Goal: Task Accomplishment & Management: Manage account settings

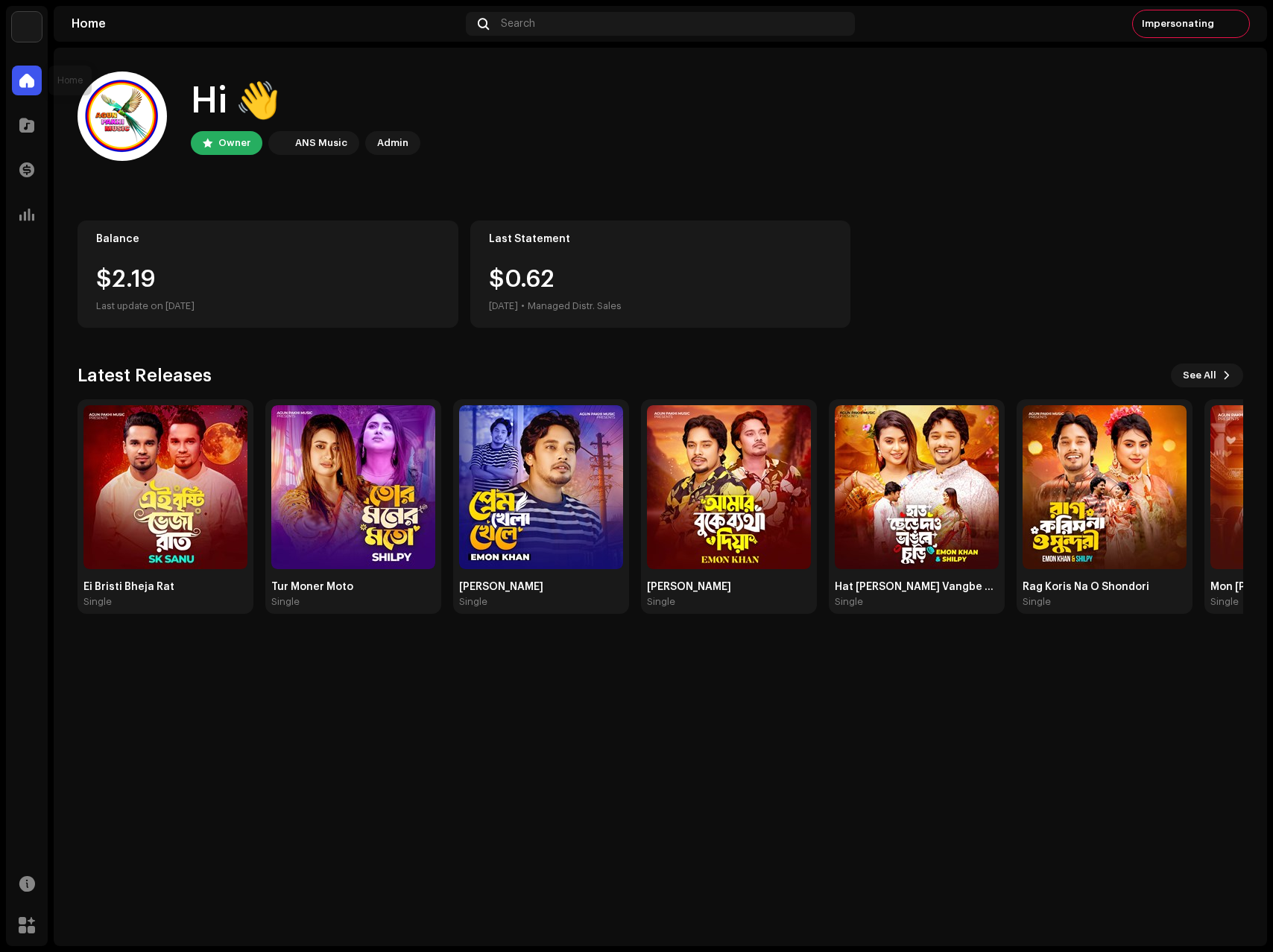
drag, startPoint x: 26, startPoint y: 126, endPoint x: 36, endPoint y: 45, distance: 81.6
click at [41, 56] on div "Agun [PERSON_NAME] Music Home Catalog Transactions Analytics Resources Marketpl…" at bounding box center [26, 476] width 41 height 940
click at [25, 14] on img at bounding box center [26, 26] width 30 height 30
click at [211, 35] on span at bounding box center [215, 34] width 9 height 12
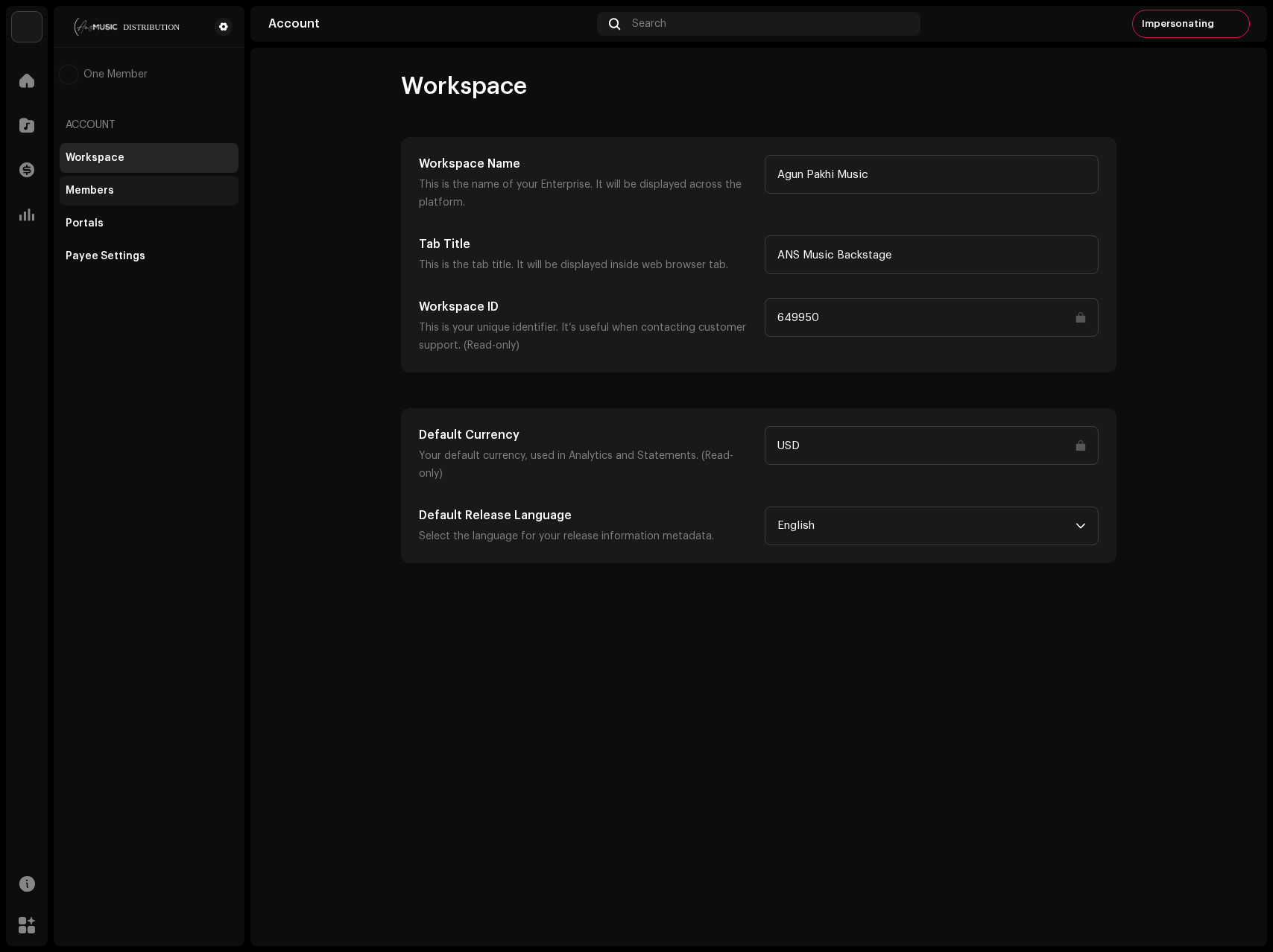
click at [99, 191] on div "Members" at bounding box center [89, 190] width 48 height 12
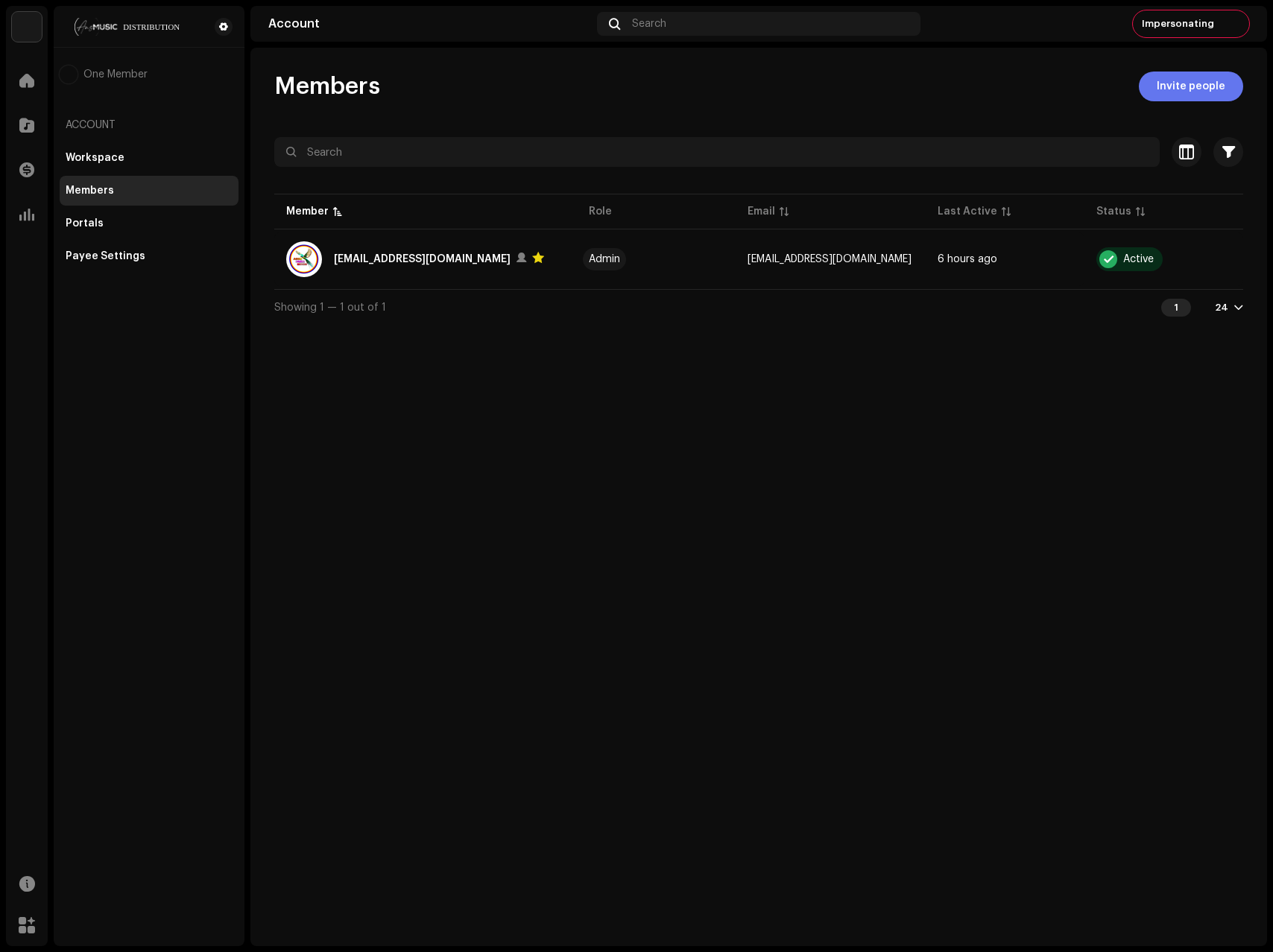
click at [1189, 91] on span "Invite people" at bounding box center [1191, 86] width 69 height 30
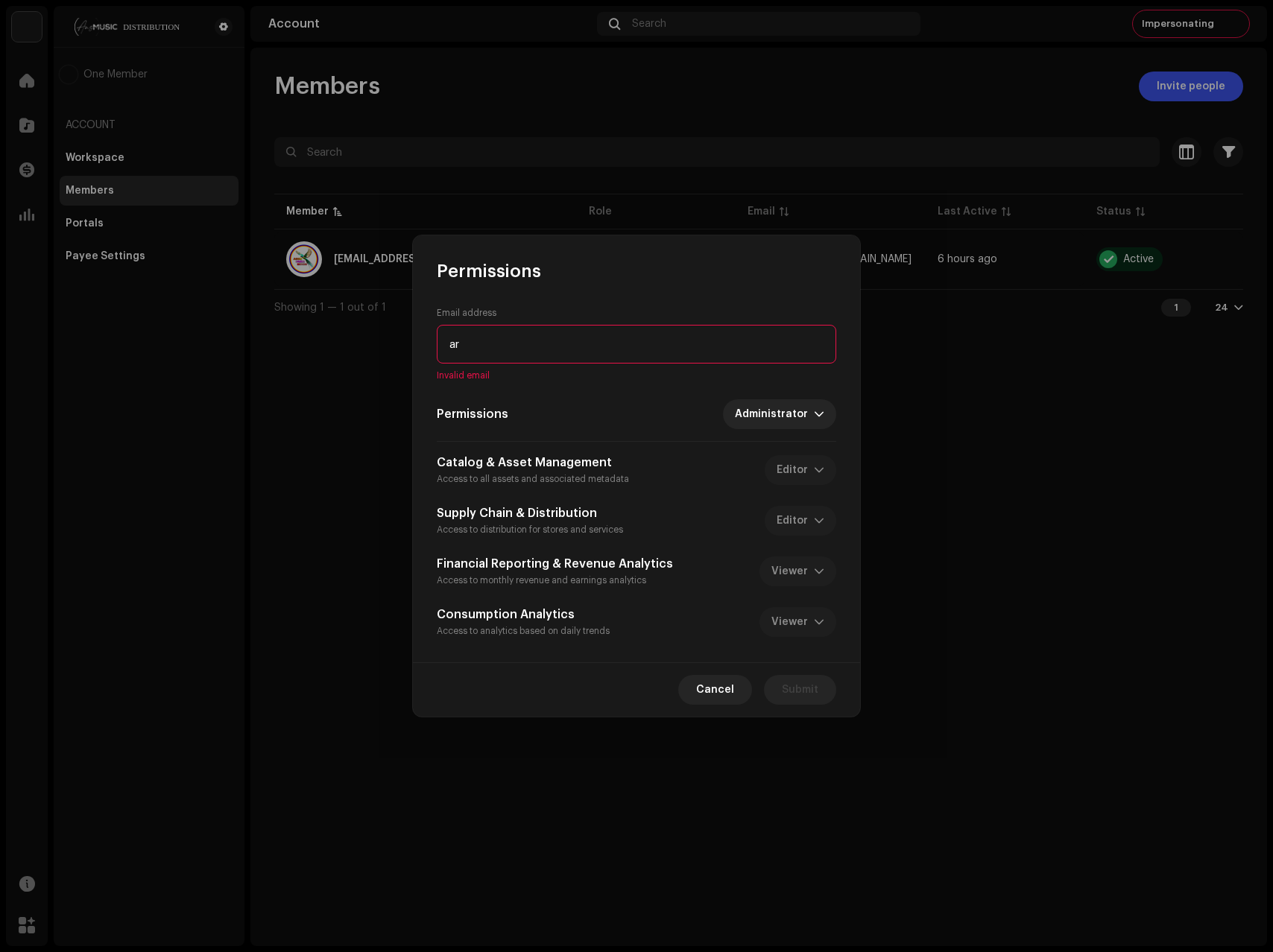
click at [500, 338] on input "ar" at bounding box center [636, 344] width 400 height 39
paste input "[EMAIL_ADDRESS][DOMAIN_NAME]"
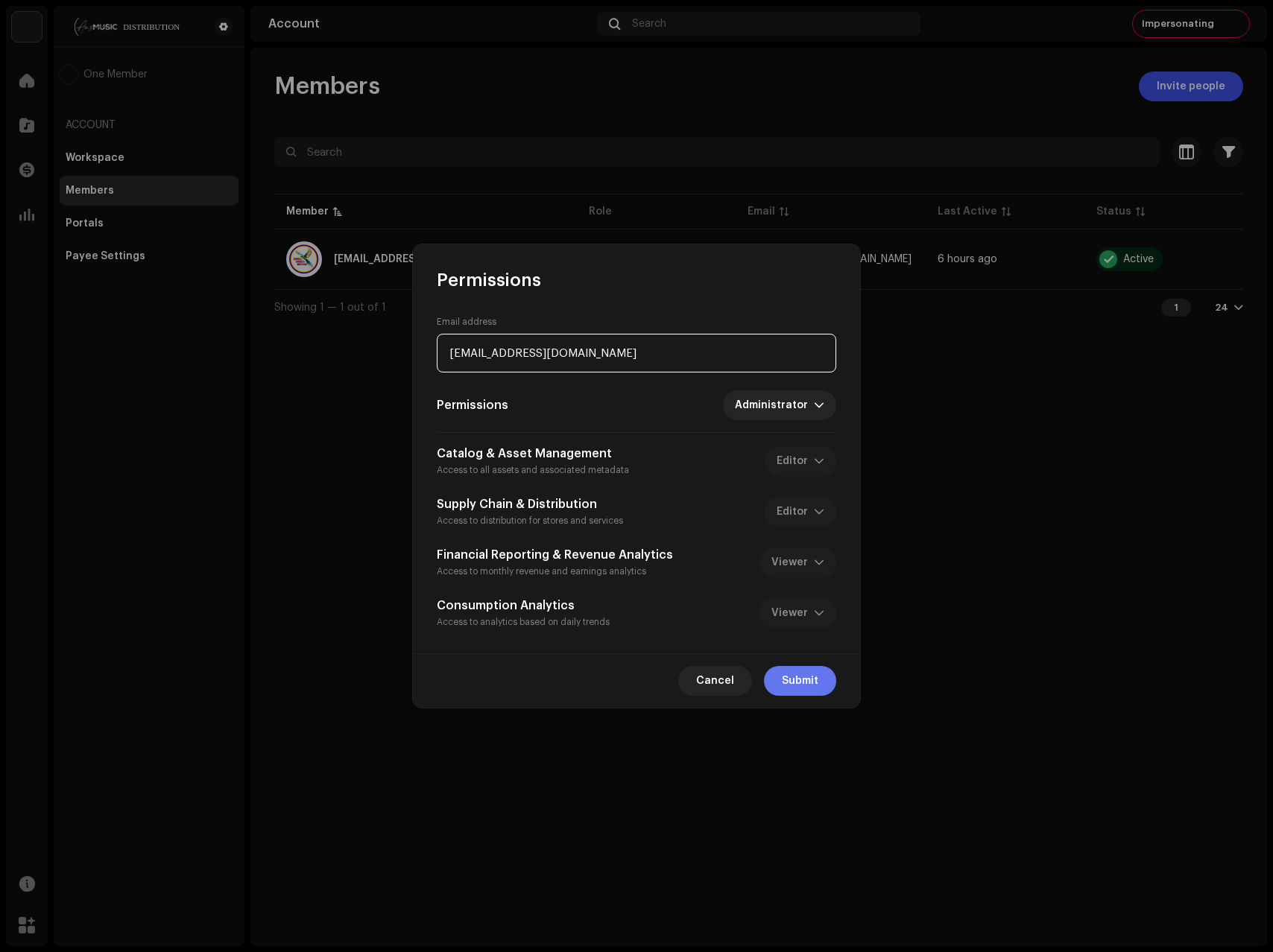
type input "[EMAIL_ADDRESS][DOMAIN_NAME]"
click at [782, 682] on span "Submit" at bounding box center [800, 680] width 36 height 30
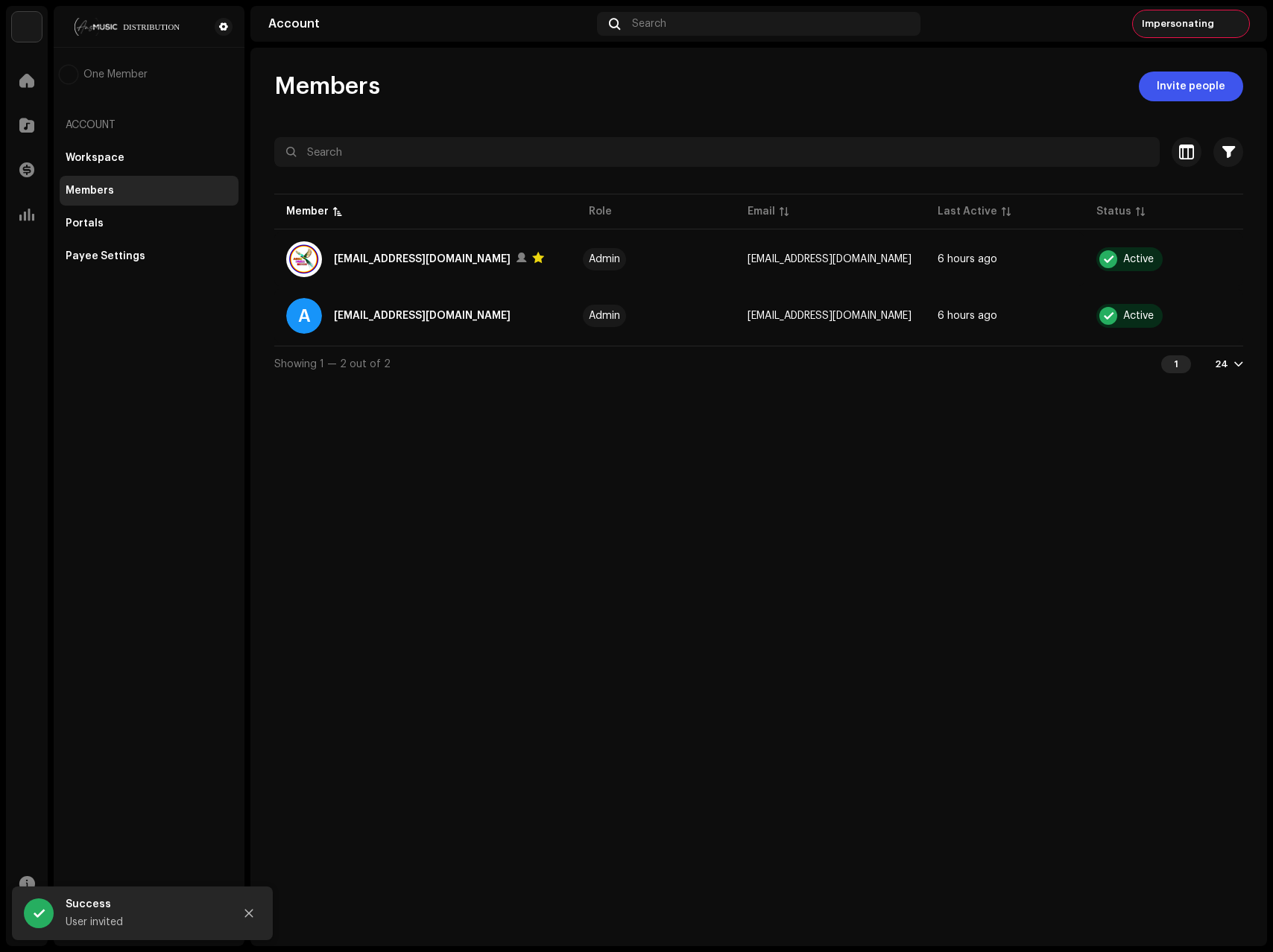
click at [1204, 21] on span "Impersonating" at bounding box center [1177, 24] width 72 height 12
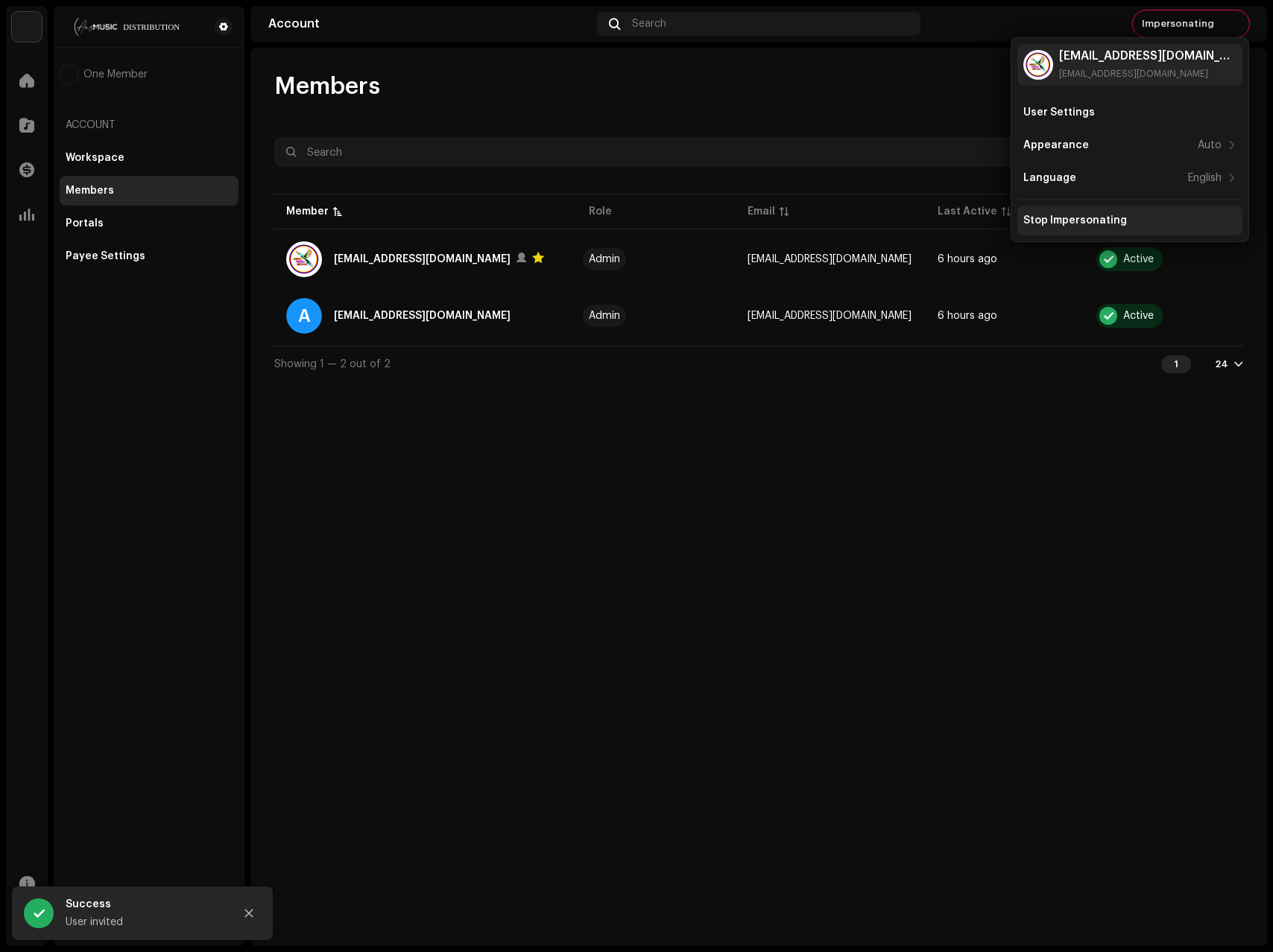
click at [1063, 217] on div "Stop Impersonating" at bounding box center [1075, 221] width 103 height 12
